Goal: Transaction & Acquisition: Purchase product/service

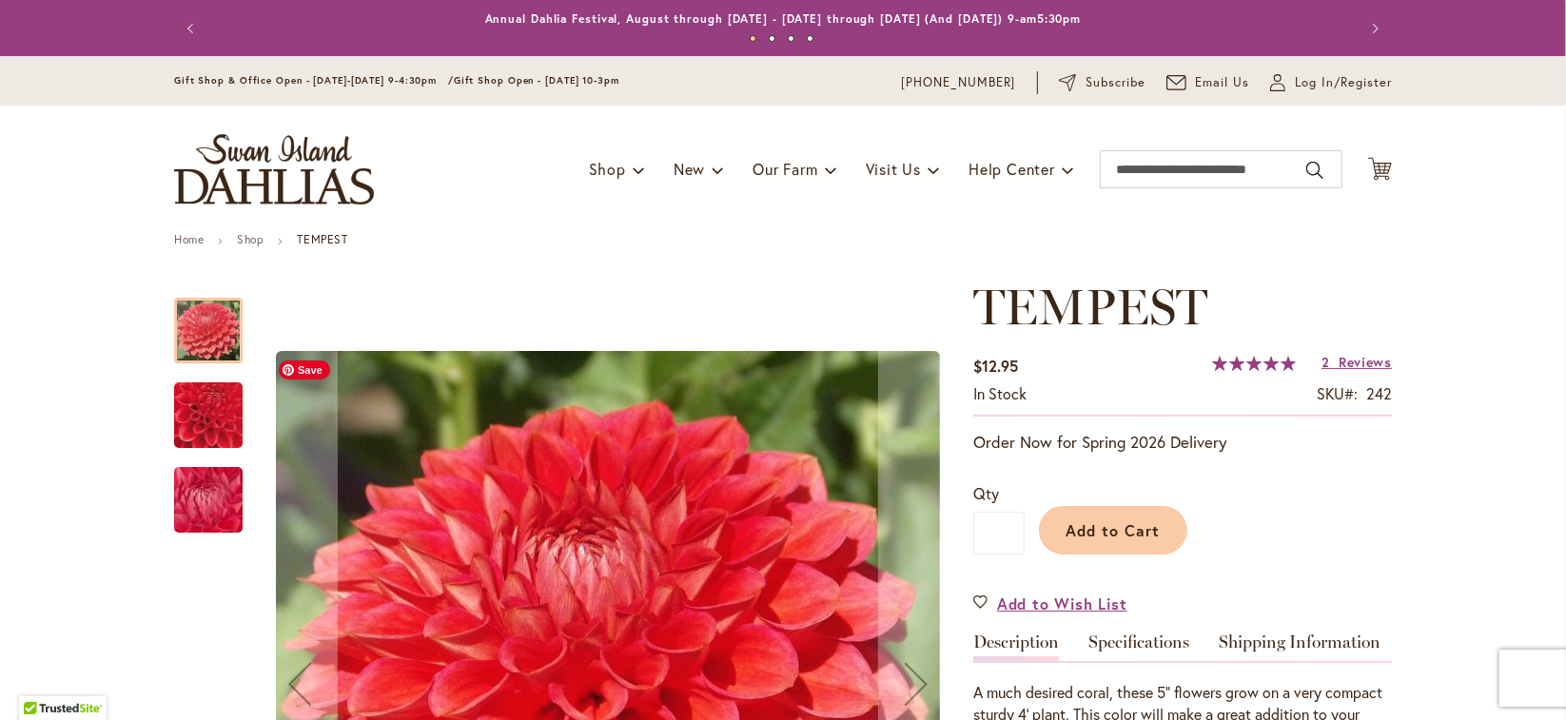
scroll to position [95, 0]
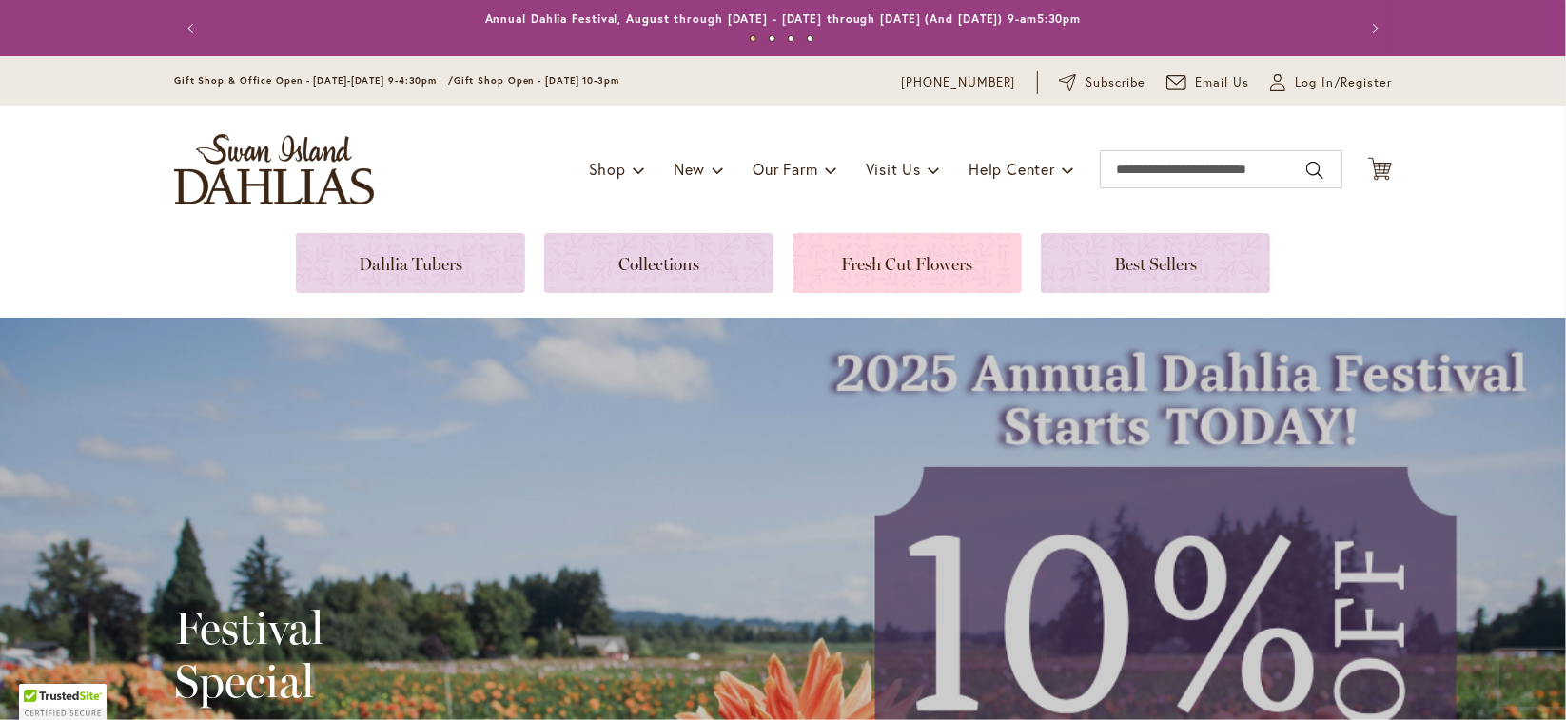
click at [859, 269] on link at bounding box center [907, 263] width 229 height 60
